Goal: Use online tool/utility: Utilize a website feature to perform a specific function

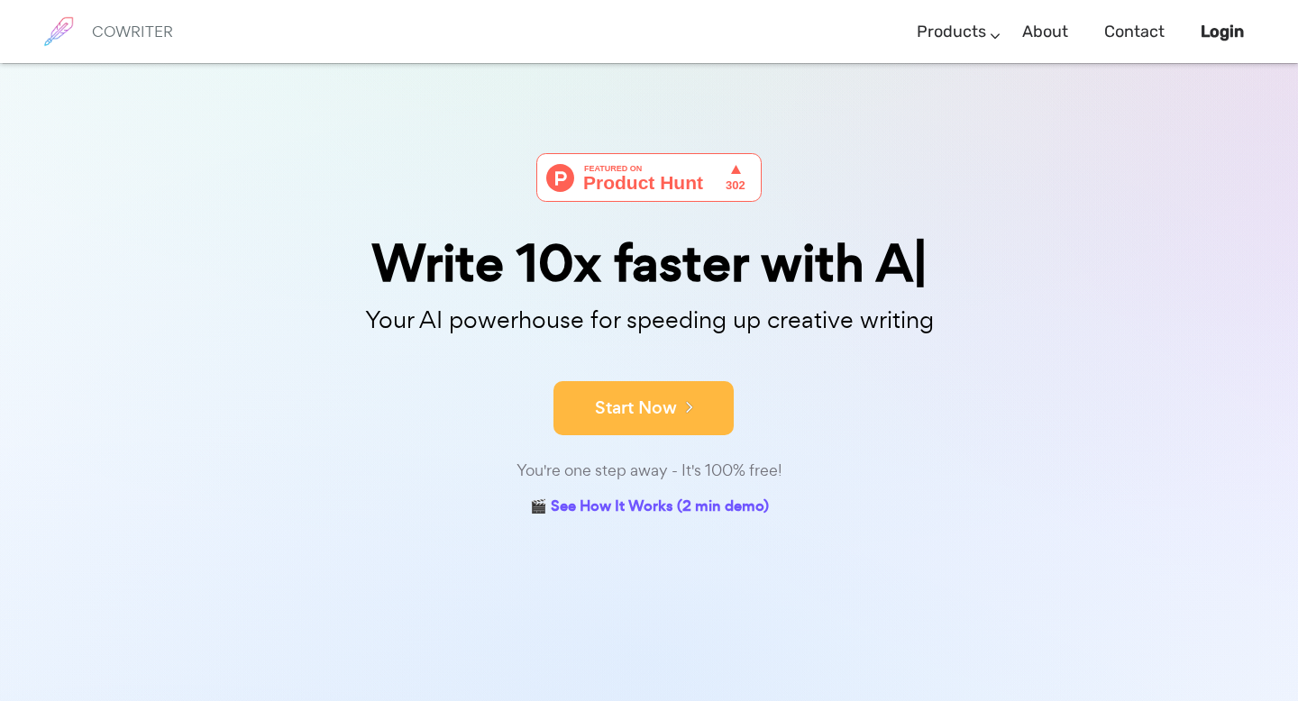
click at [622, 421] on button "Start Now" at bounding box center [643, 408] width 180 height 54
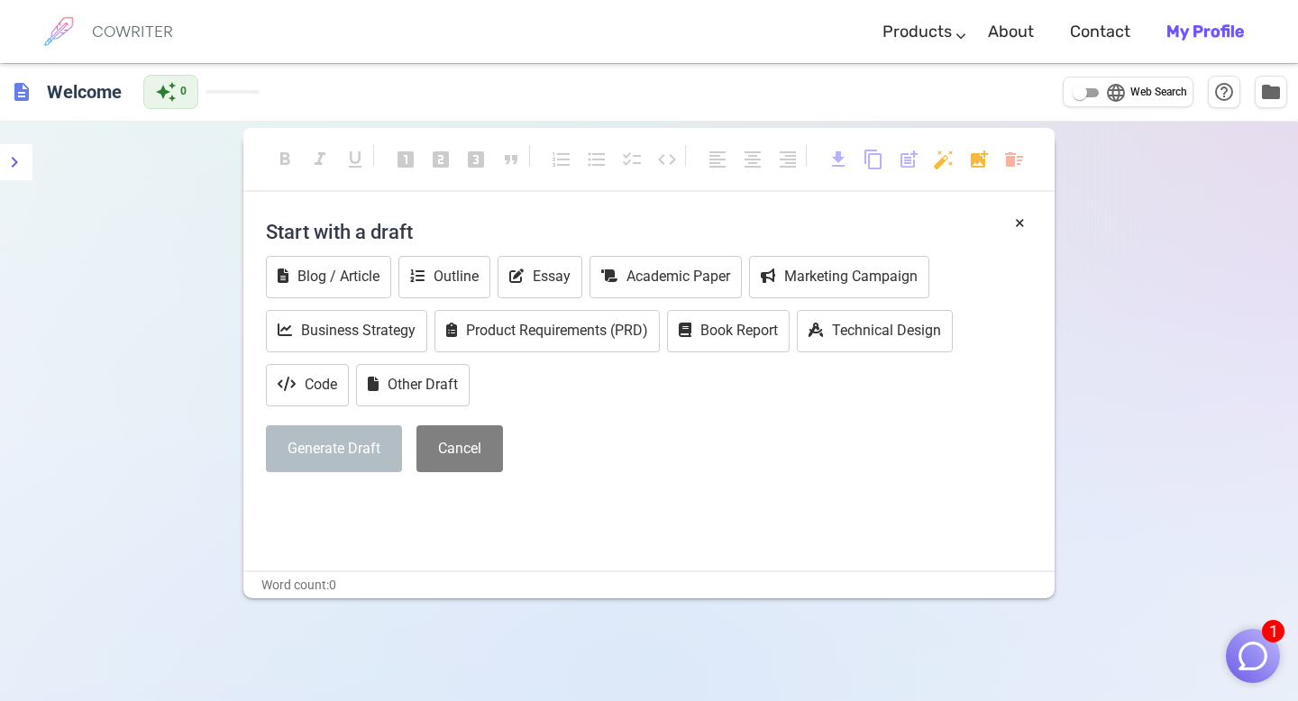
click at [546, 523] on div "× Start with a draft Blog / Article Outline Essay Academic Paper Marketing Camp…" at bounding box center [648, 390] width 811 height 361
click at [334, 222] on h4 "Start with a draft" at bounding box center [649, 231] width 766 height 43
click at [331, 229] on h4 "Start with a draft" at bounding box center [649, 231] width 766 height 43
click at [327, 461] on button "Generate Draft" at bounding box center [334, 449] width 136 height 48
click at [331, 503] on p "﻿" at bounding box center [649, 505] width 766 height 26
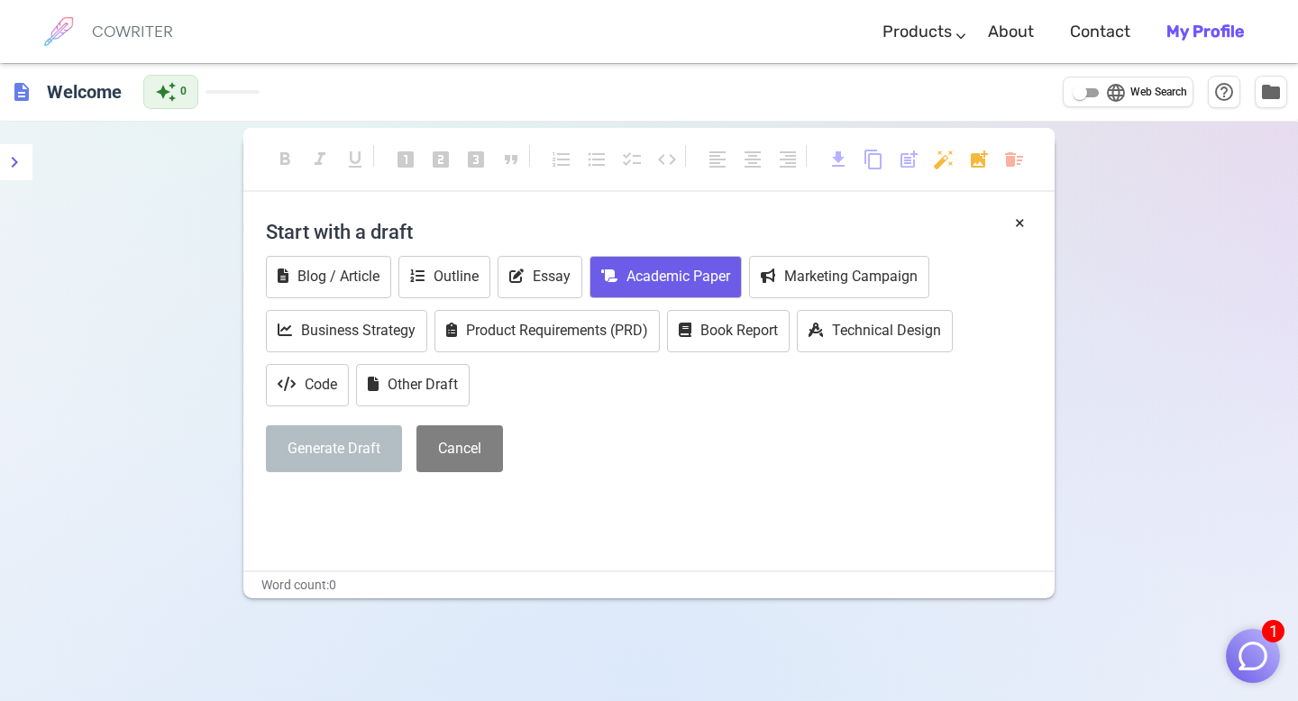
click at [697, 288] on button "Academic Paper" at bounding box center [665, 277] width 152 height 42
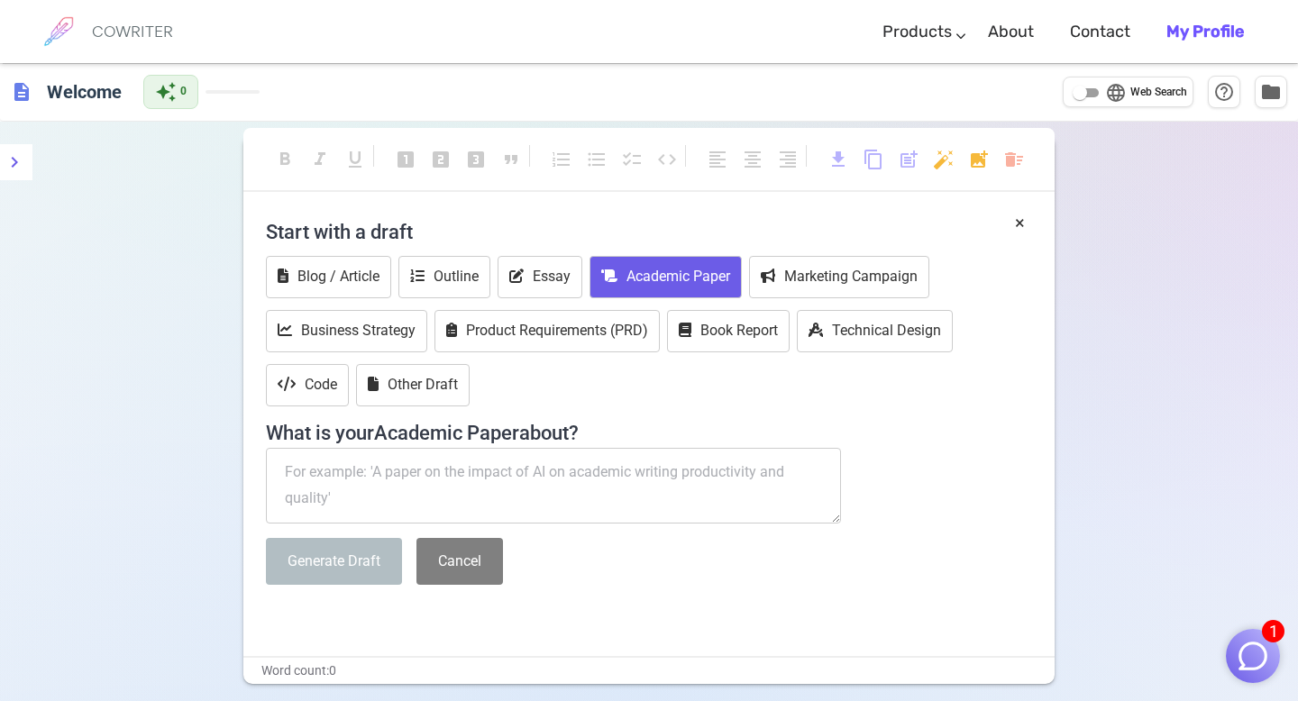
click at [583, 466] on textarea at bounding box center [553, 486] width 575 height 76
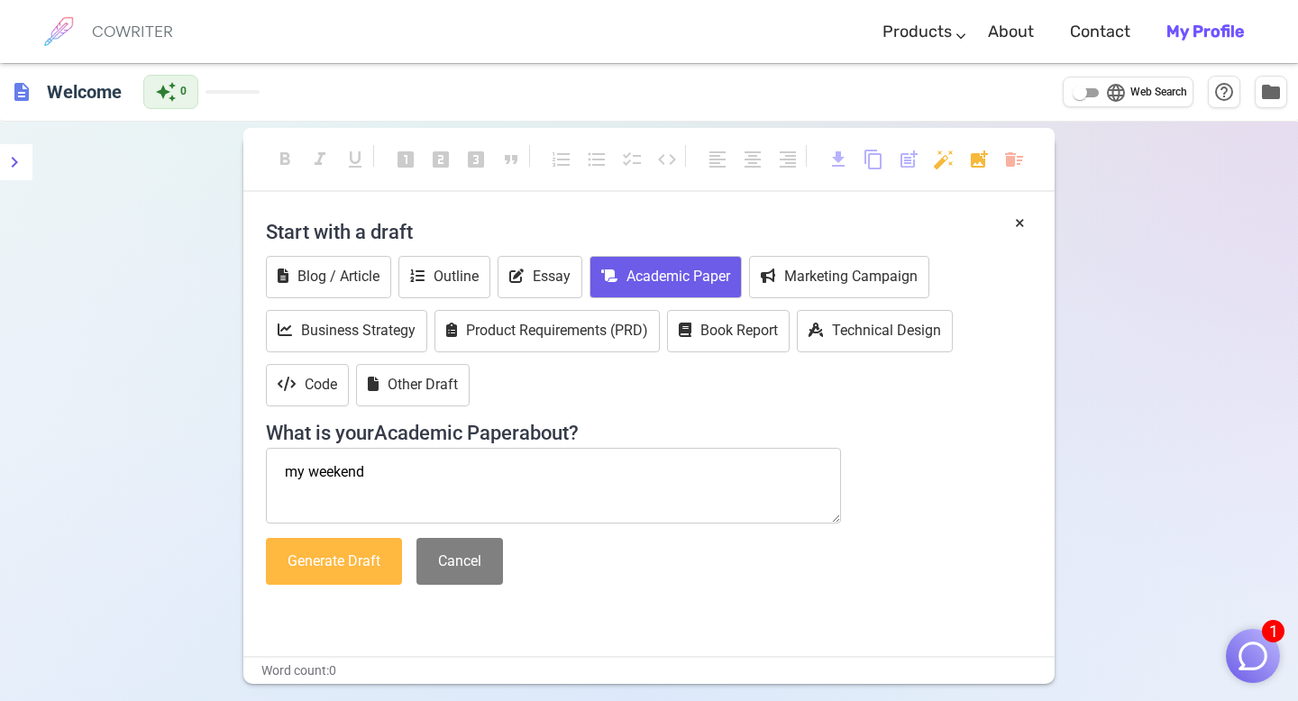
type textarea "my weekend"
click at [337, 571] on button "Generate Draft" at bounding box center [334, 562] width 136 height 48
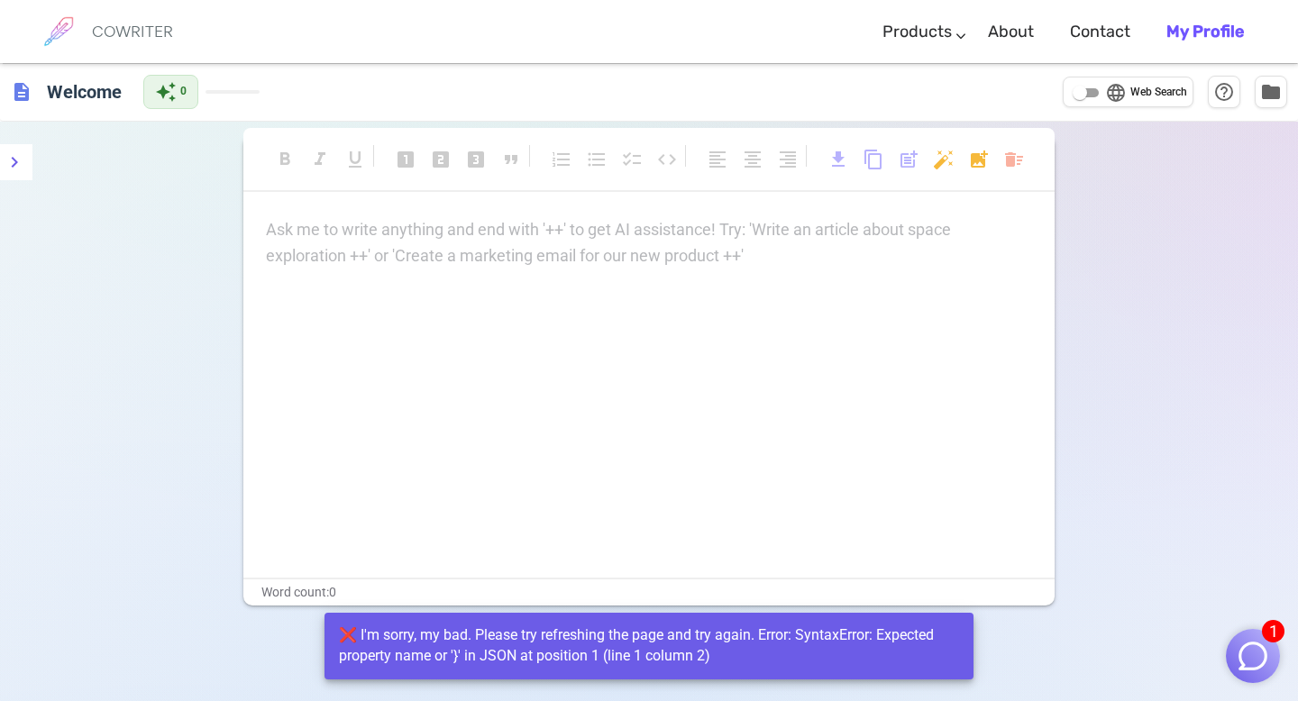
click at [616, 274] on div "Ask me to write anything and end with '++' to get AI assistance! Try: 'Write an…" at bounding box center [648, 397] width 811 height 361
click at [615, 234] on p "Ask me to write anything and end with '++' to get AI assistance! Try: 'Write an…" at bounding box center [649, 230] width 766 height 26
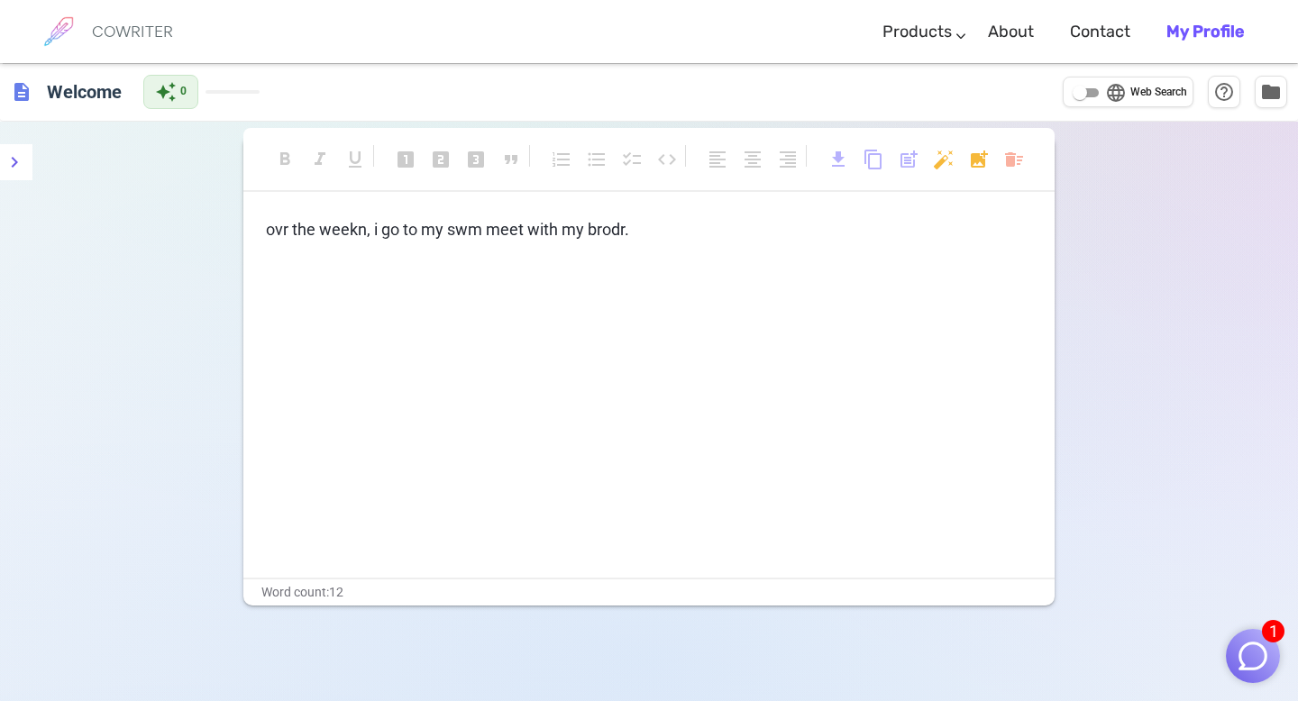
click at [662, 264] on div "ovr the weekn, i go to my swm meet with my brodr." at bounding box center [648, 397] width 811 height 361
click at [1259, 665] on img "button" at bounding box center [1253, 656] width 34 height 34
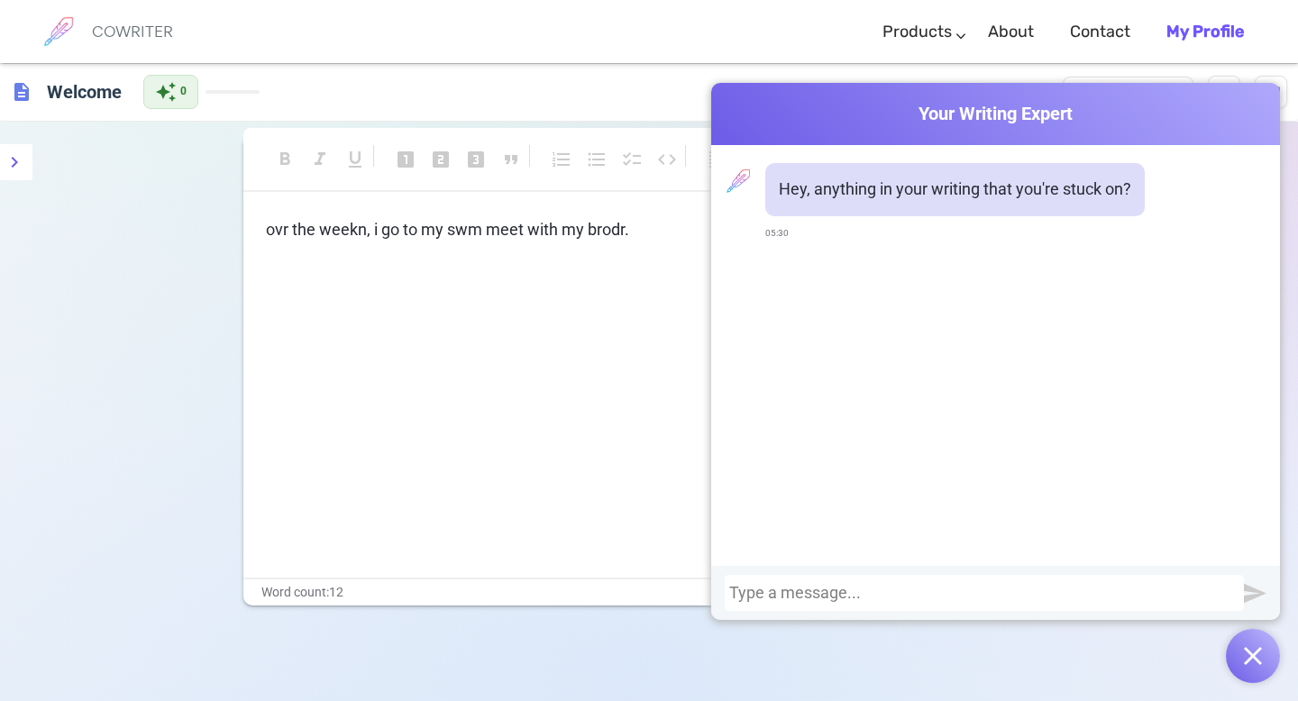
click at [600, 447] on div "ovr the weekn, i go to my swm meet with my brodr." at bounding box center [648, 397] width 811 height 361
click at [765, 597] on div at bounding box center [984, 593] width 510 height 18
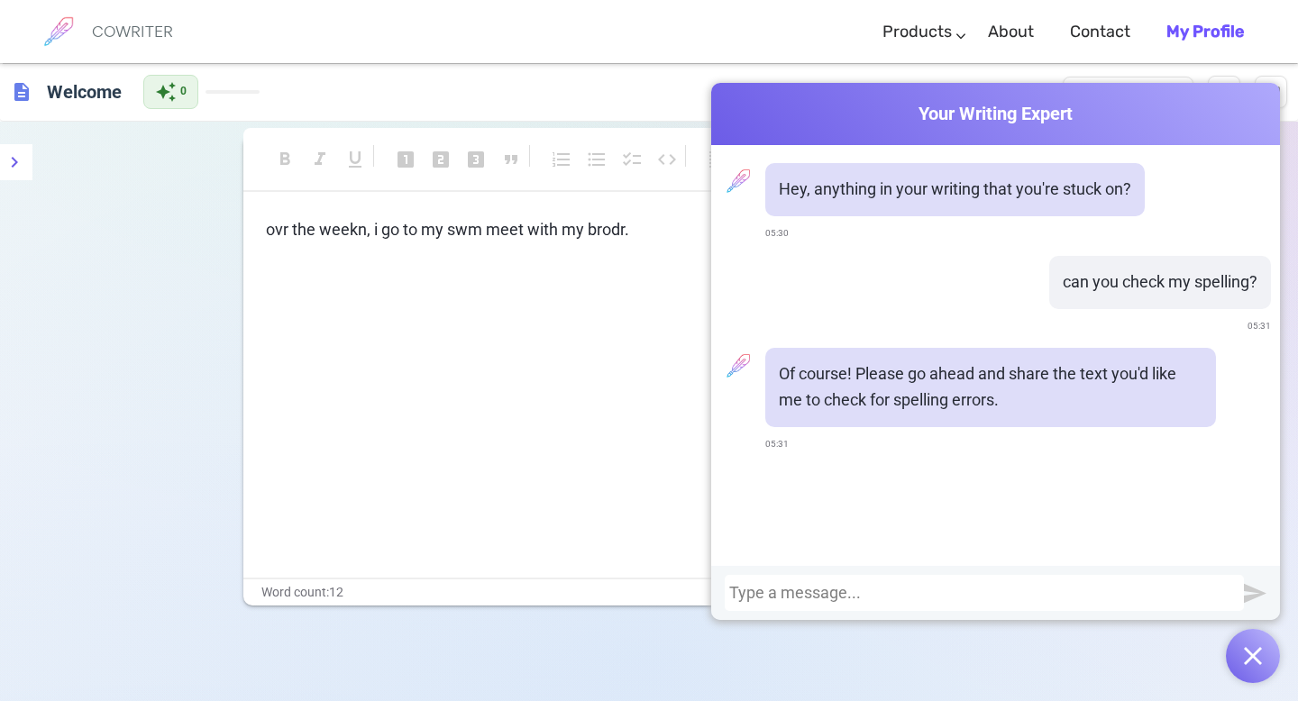
click at [461, 443] on div "ovr the weekn, i go to my swm meet with my brodr." at bounding box center [648, 397] width 811 height 361
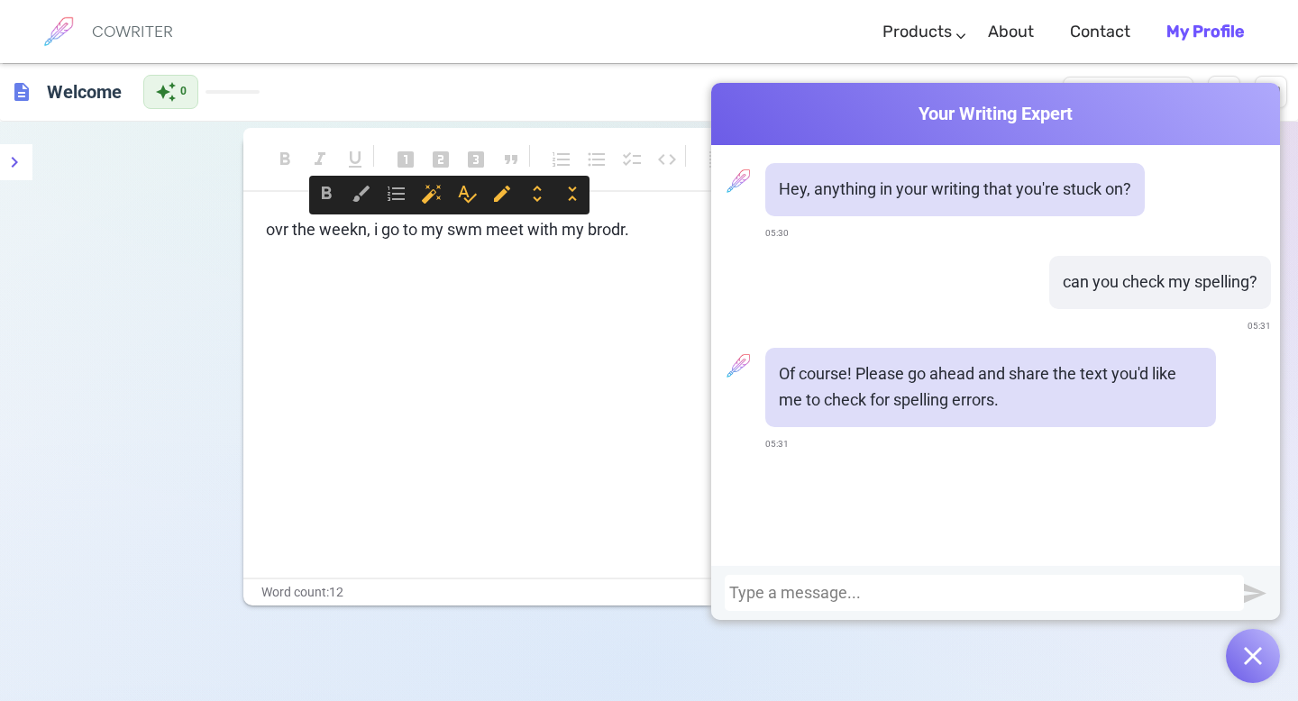
drag, startPoint x: 644, startPoint y: 232, endPoint x: 203, endPoint y: 216, distance: 441.9
click at [203, 216] on div "format_bold format_italic format_underlined looks_one looks_two looks_3 format_…" at bounding box center [649, 472] width 1298 height 701
copy span "ovr the weekn, i go to my swm meet with my brodr."
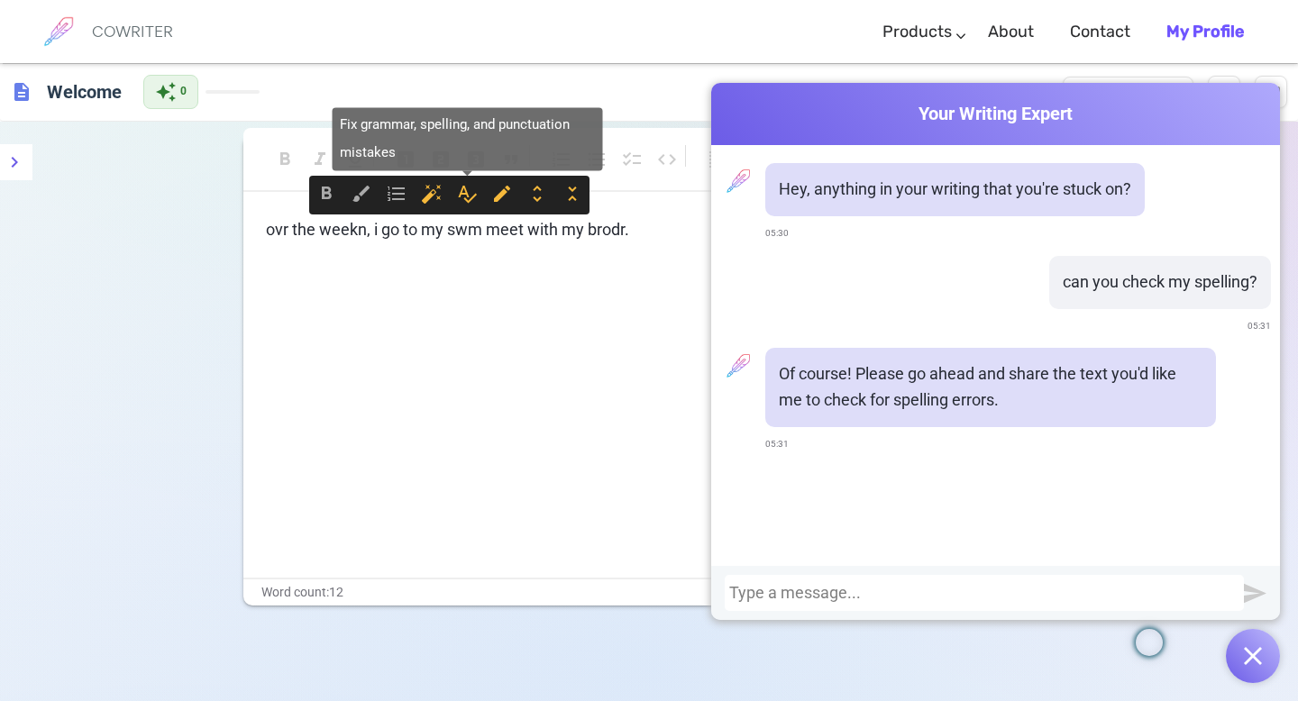
click at [462, 196] on span "spellcheck" at bounding box center [467, 194] width 22 height 22
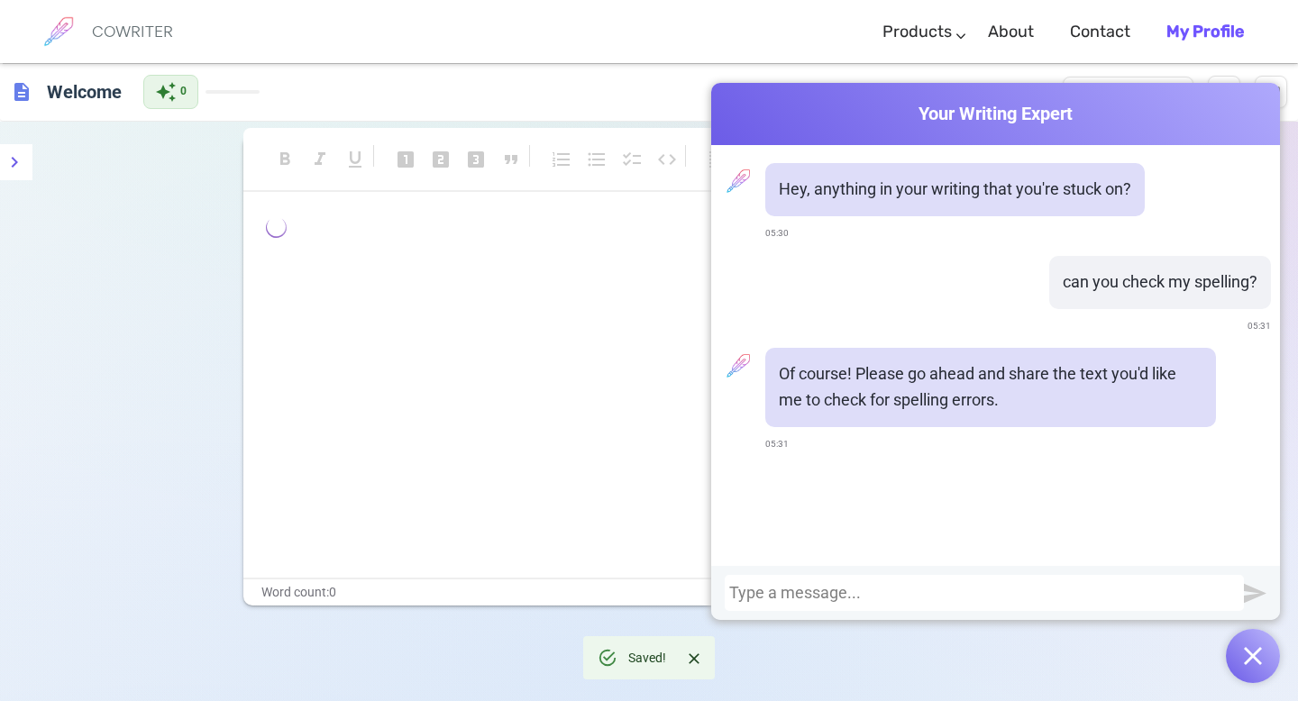
click at [506, 426] on div "﻿ ﻿ ﻿" at bounding box center [648, 397] width 811 height 361
click at [580, 434] on div "Over the weekend, I go to my swim meet with my brother. ﻿" at bounding box center [648, 397] width 811 height 361
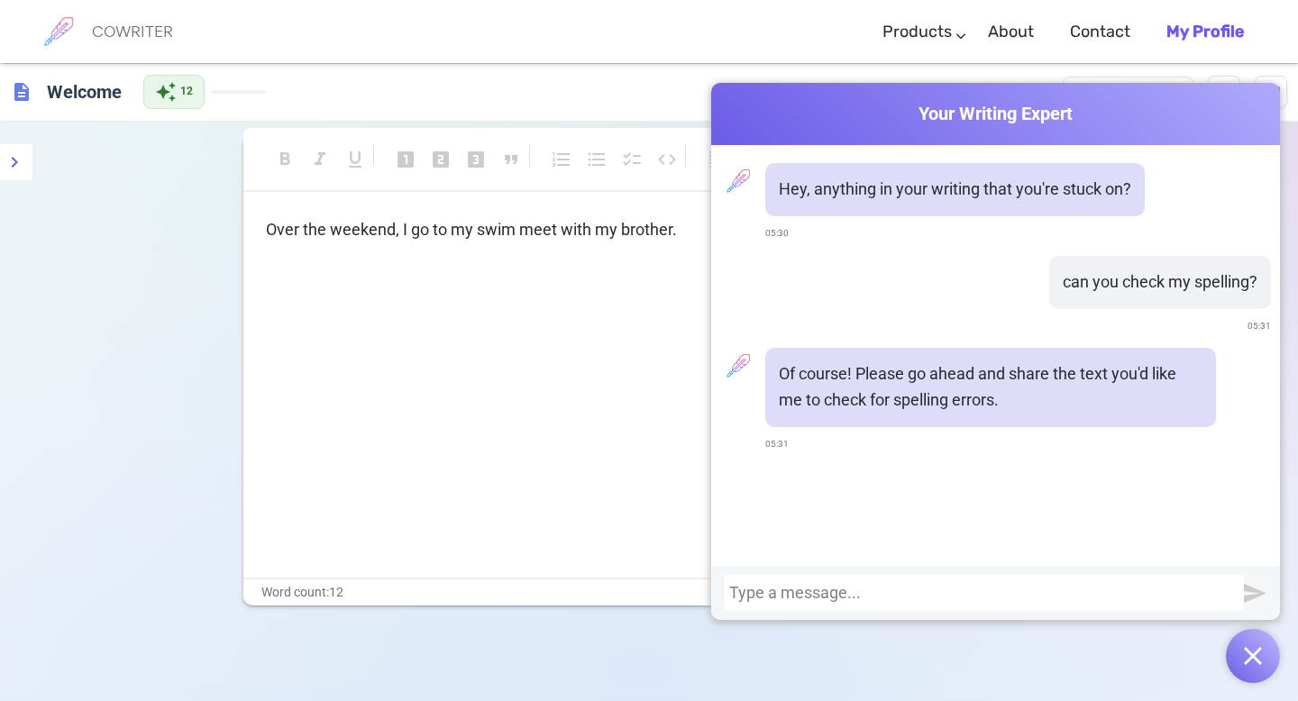
click at [1251, 662] on img "button" at bounding box center [1253, 656] width 18 height 18
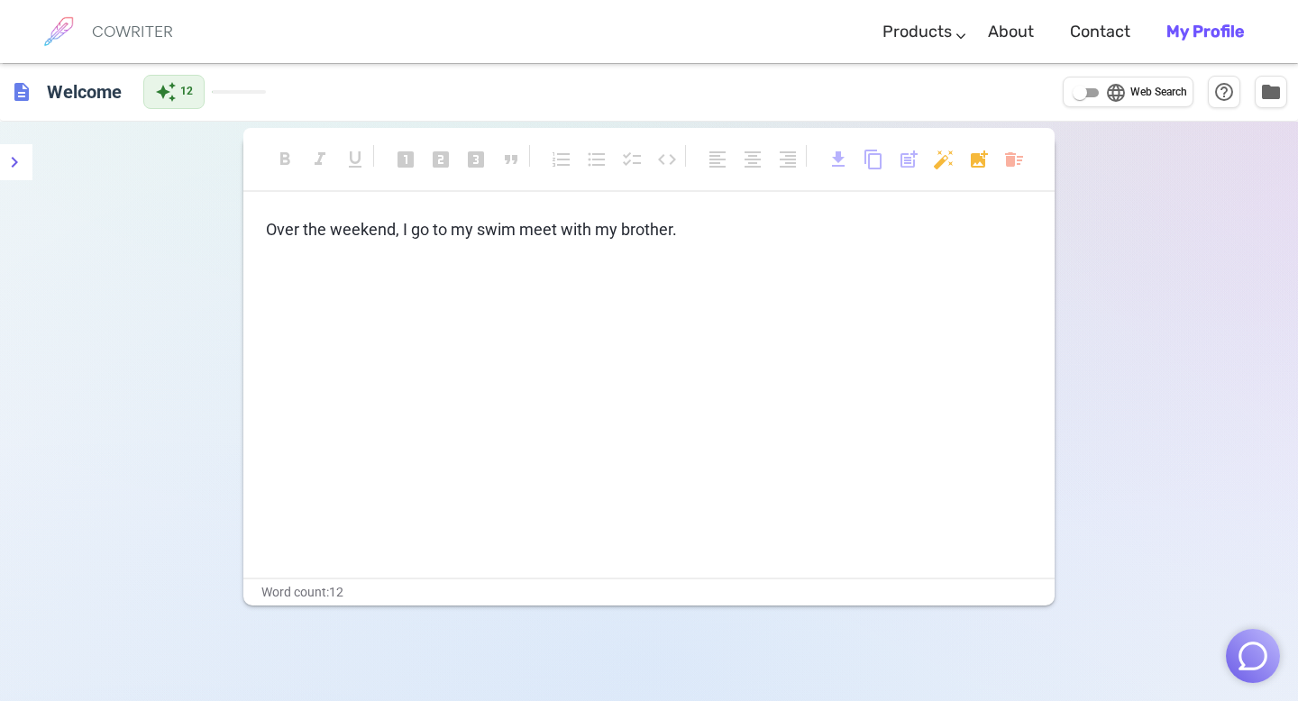
click at [768, 263] on div "Over the weekend, I go to my swim meet with my brother. ﻿" at bounding box center [648, 397] width 811 height 361
